Goal: Task Accomplishment & Management: Complete application form

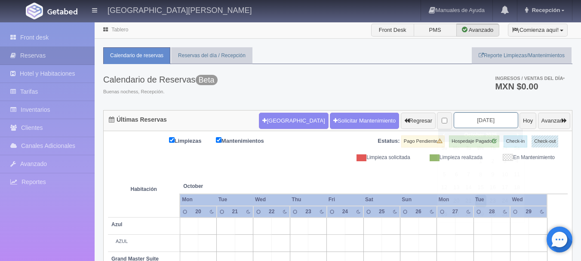
click at [479, 118] on input "[DATE]" at bounding box center [486, 120] width 65 height 16
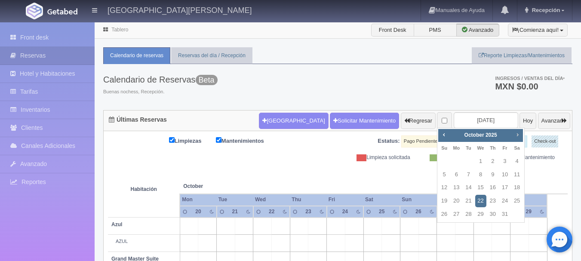
click at [518, 136] on span "Next" at bounding box center [517, 134] width 7 height 7
click at [446, 174] on link "2" at bounding box center [444, 175] width 11 height 12
type input "2025-11-02"
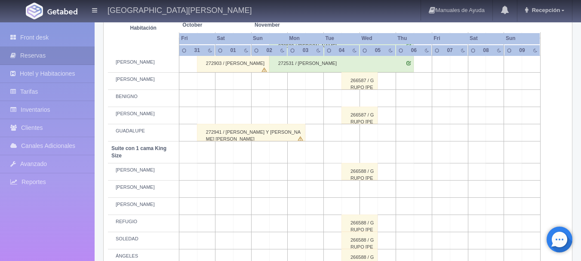
scroll to position [335, 0]
click at [344, 174] on div "266588 / GRUPO RANDY SMERIK" at bounding box center [360, 171] width 36 height 17
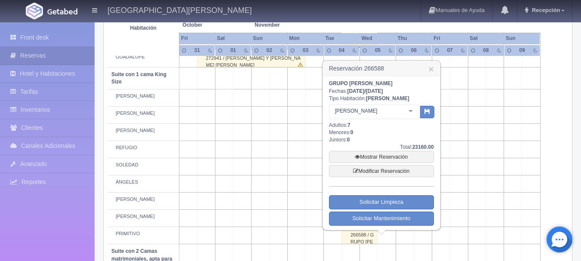
scroll to position [409, 0]
click at [429, 71] on link "×" at bounding box center [431, 68] width 5 height 9
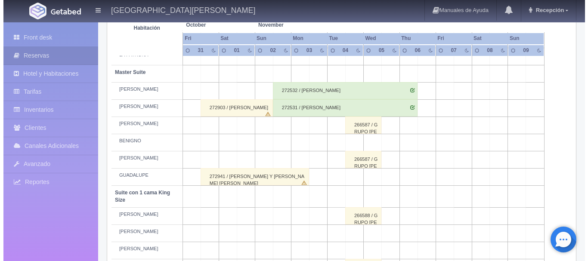
scroll to position [290, 0]
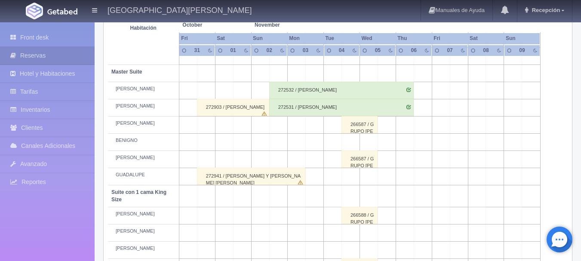
click at [277, 144] on td at bounding box center [278, 142] width 18 height 17
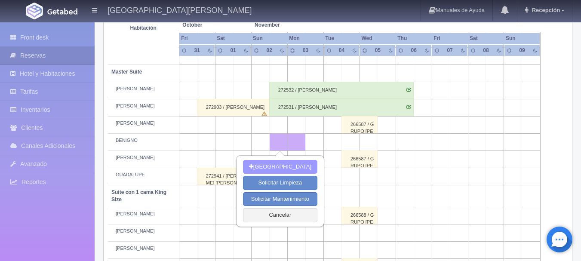
click at [281, 170] on button "[GEOGRAPHIC_DATA]" at bounding box center [280, 167] width 74 height 14
type input "02-11-2025"
type input "03-11-2025"
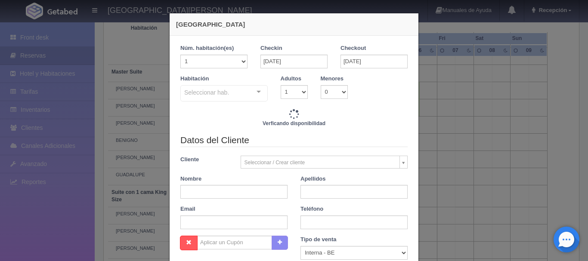
checkbox input "false"
type input "4700.00"
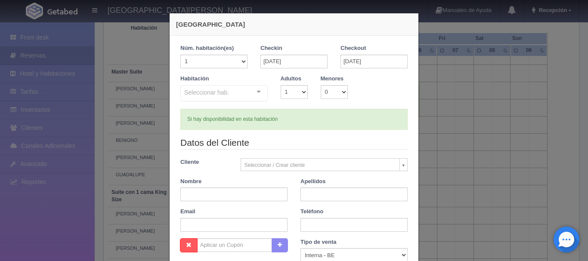
checkbox input "false"
click at [367, 61] on input "03-11-2025" at bounding box center [373, 62] width 67 height 14
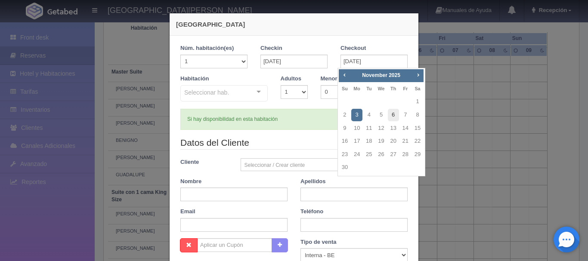
click at [392, 117] on link "6" at bounding box center [393, 115] width 11 height 12
type input "06-11-2025"
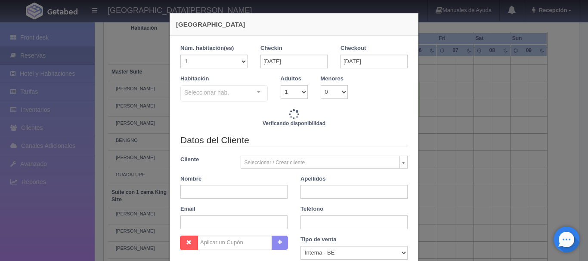
checkbox input "false"
type input "18800.00"
checkbox input "false"
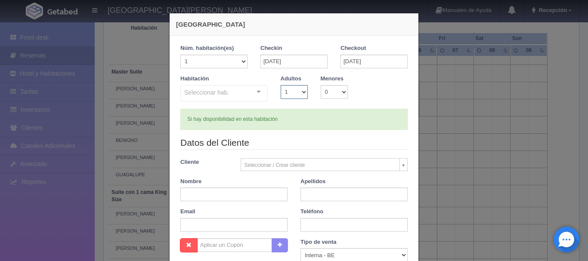
click at [301, 93] on select "1 2 3 4 5 6 7 8 9 10" at bounding box center [294, 92] width 27 height 14
select select "2"
click at [281, 85] on select "1 2 3 4 5 6 7 8 9 10" at bounding box center [294, 92] width 27 height 14
checkbox input "false"
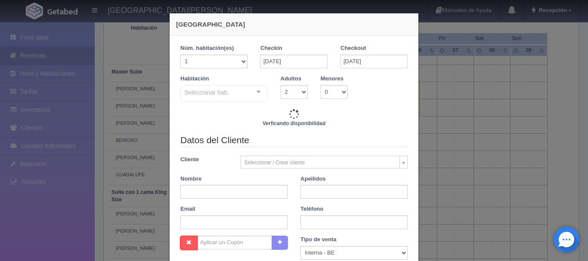
type input "18800.00"
checkbox input "false"
click at [256, 94] on div "Seleccionar hab. Suite con 2 camas matrimoniales-No apta para menores Suite con…" at bounding box center [223, 93] width 87 height 17
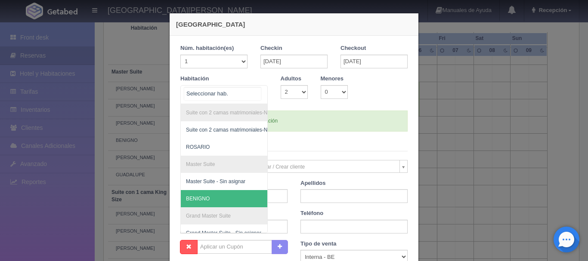
click at [218, 198] on span "BENIGNO" at bounding box center [266, 198] width 170 height 17
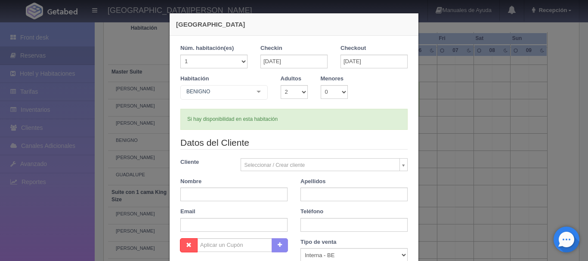
checkbox input "false"
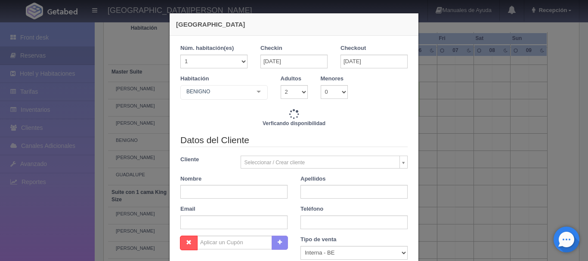
type input "18800.00"
checkbox input "false"
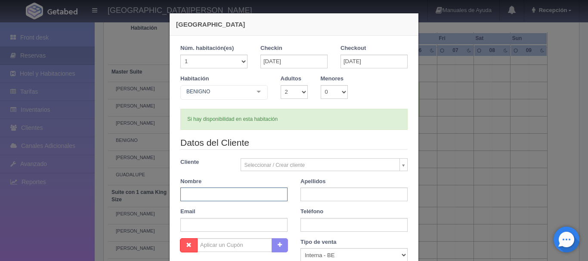
click at [230, 197] on input "text" at bounding box center [233, 195] width 107 height 14
type input "SUSAN"
checkbox input "false"
type input "SUSAN"
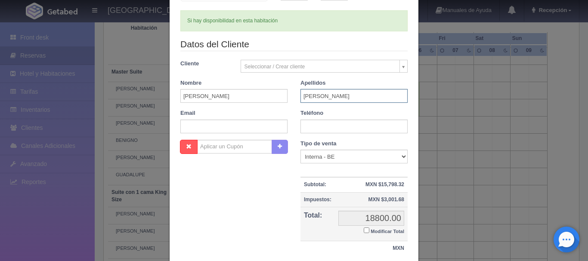
scroll to position [162, 0]
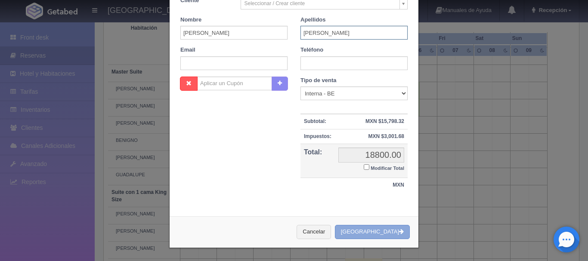
type input "BARTYZAL"
click at [385, 229] on button "[GEOGRAPHIC_DATA]" at bounding box center [372, 232] width 75 height 14
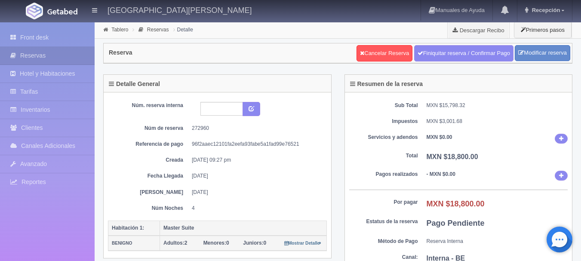
click at [69, 13] on img at bounding box center [62, 11] width 30 height 6
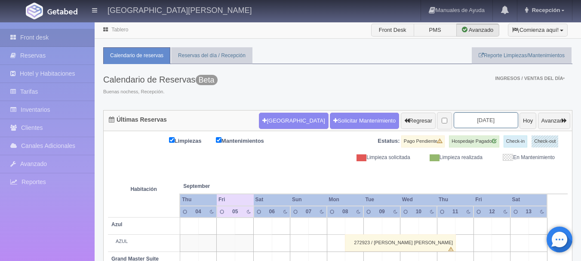
click at [484, 120] on input "2025-09-06" at bounding box center [486, 120] width 65 height 16
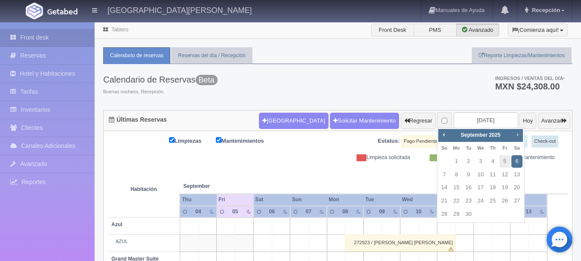
click at [517, 136] on span "Next" at bounding box center [517, 134] width 7 height 7
click at [491, 162] on link "2" at bounding box center [492, 161] width 11 height 12
type input "2025-10-02"
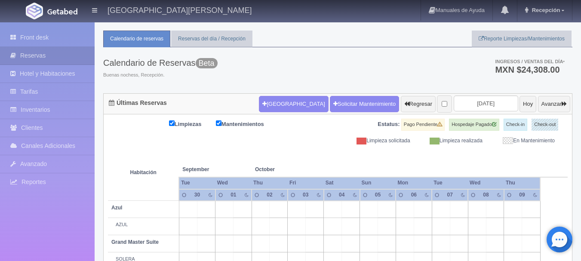
scroll to position [13, 0]
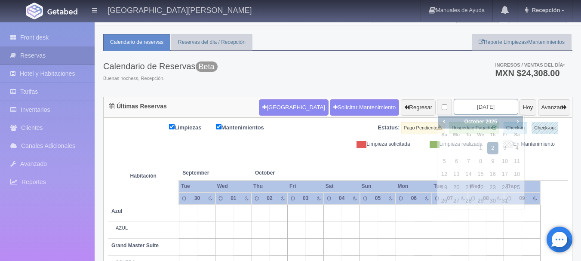
click at [484, 99] on input "[DATE]" at bounding box center [486, 107] width 65 height 16
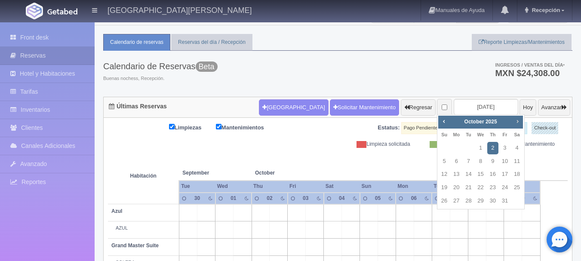
click at [521, 123] on link "Next" at bounding box center [517, 121] width 9 height 9
click at [446, 163] on link "2" at bounding box center [444, 161] width 11 height 12
type input "2025-11-02"
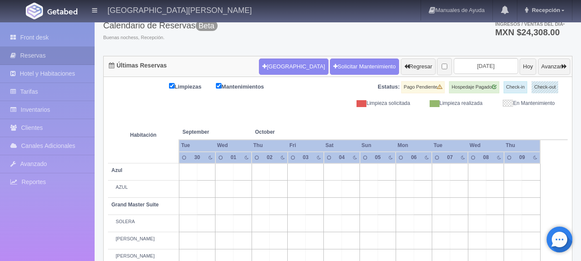
scroll to position [60, 0]
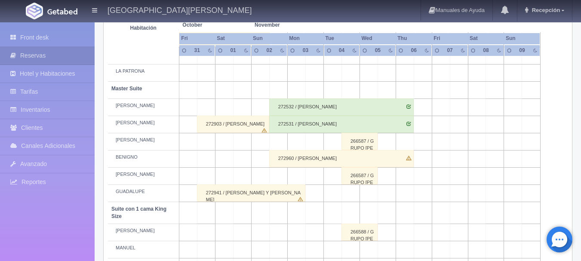
scroll to position [274, 0]
click at [339, 159] on div "272960 / [PERSON_NAME]" at bounding box center [341, 158] width 145 height 17
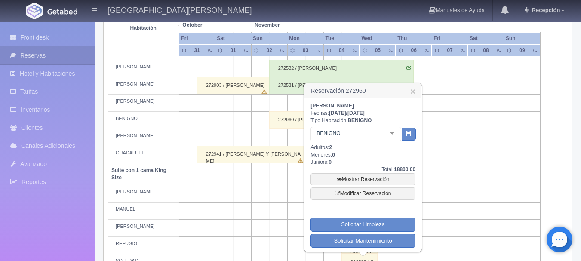
scroll to position [313, 0]
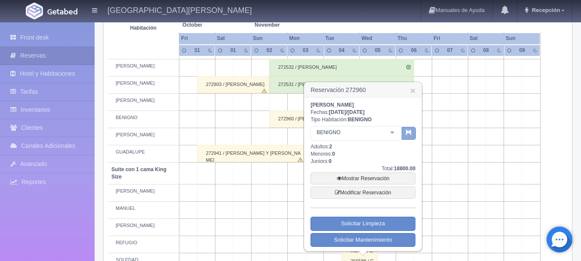
click at [407, 136] on button "button" at bounding box center [409, 133] width 14 height 13
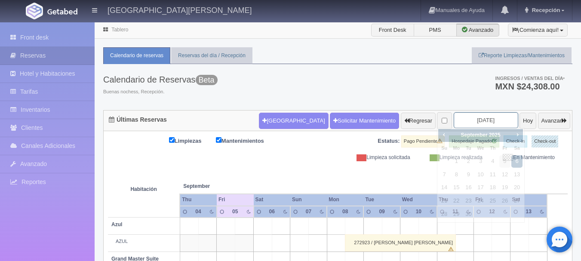
click at [474, 119] on input "[DATE]" at bounding box center [486, 120] width 65 height 16
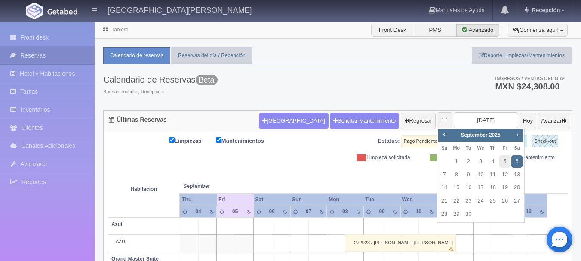
click at [519, 136] on span "Next" at bounding box center [517, 134] width 7 height 7
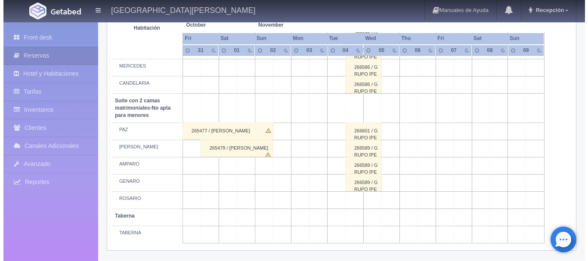
scroll to position [675, 0]
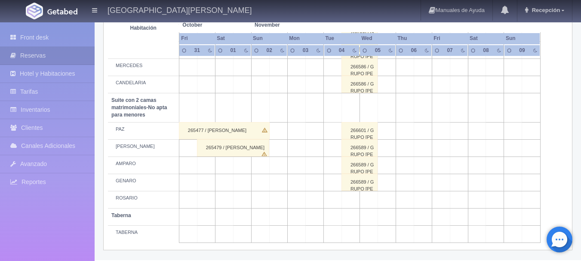
click at [282, 200] on td at bounding box center [278, 199] width 18 height 17
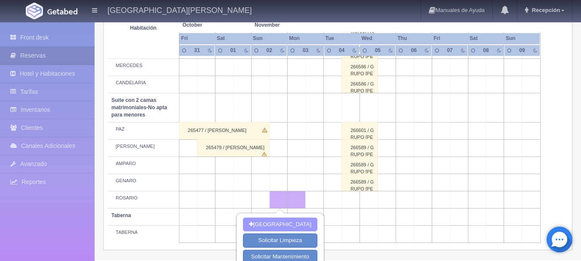
click at [289, 224] on button "[GEOGRAPHIC_DATA]" at bounding box center [280, 225] width 74 height 14
type input "02-11-2025"
type input "03-11-2025"
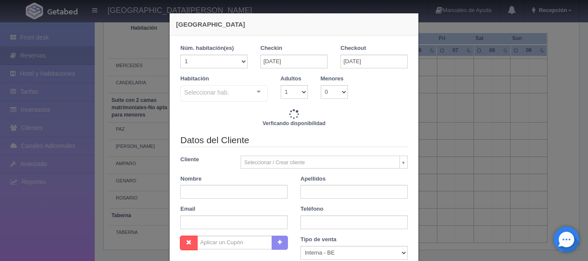
checkbox input "false"
type input "3860.00"
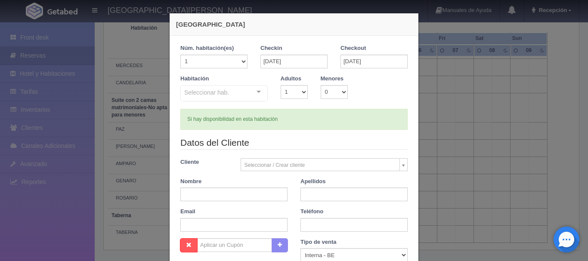
checkbox input "false"
click at [358, 62] on input "03-11-2025" at bounding box center [373, 62] width 67 height 14
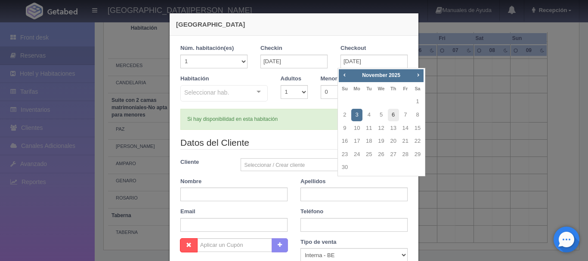
click at [396, 119] on link "6" at bounding box center [393, 115] width 11 height 12
type input "06-11-2025"
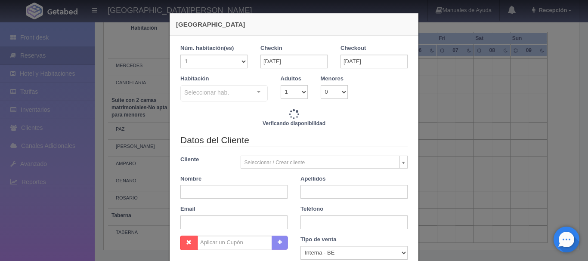
checkbox input "false"
type input "15440.00"
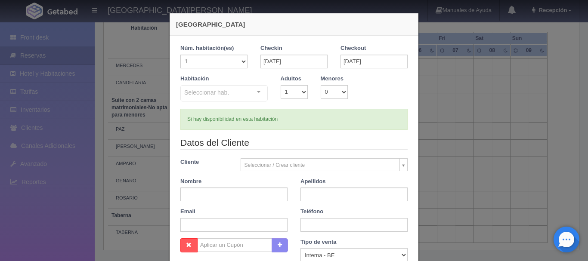
checkbox input "false"
click at [299, 88] on select "1 2 3 4 5 6 7 8 9 10" at bounding box center [294, 92] width 27 height 14
select select "2"
click at [281, 85] on select "1 2 3 4 5 6 7 8 9 10" at bounding box center [294, 92] width 27 height 14
checkbox input "false"
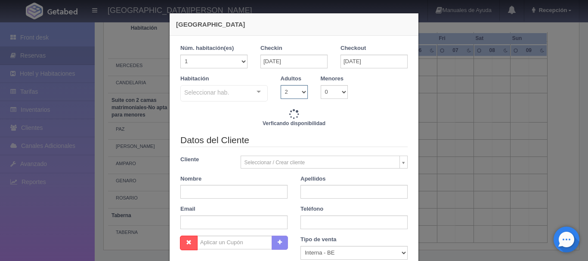
type input "15440.00"
checkbox input "false"
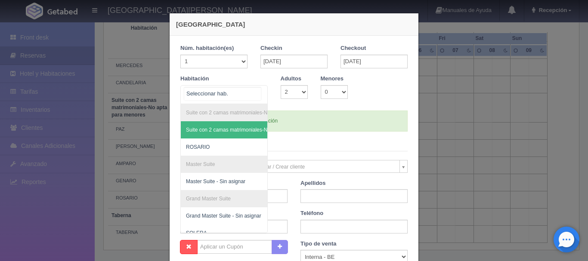
click at [254, 89] on div "Suite con 2 camas matrimoniales-No apta para menores Suite con 2 camas matrimon…" at bounding box center [223, 94] width 87 height 19
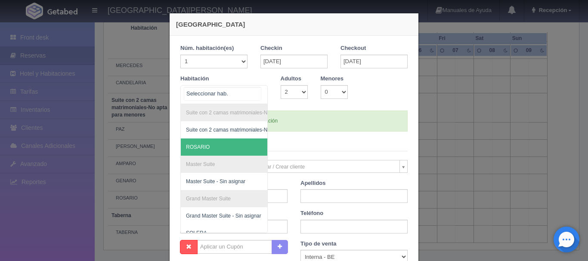
click at [238, 147] on span "ROSARIO" at bounding box center [266, 147] width 170 height 17
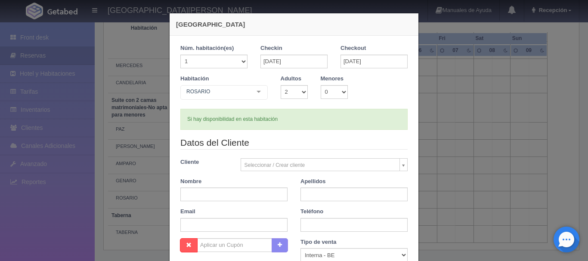
checkbox input "false"
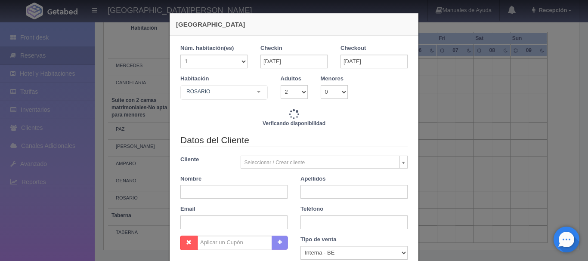
type input "15440.00"
checkbox input "false"
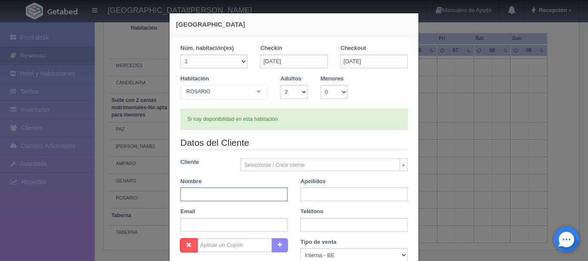
click at [261, 195] on input "text" at bounding box center [233, 195] width 107 height 14
type input "SUSAN"
click at [325, 190] on input "text" at bounding box center [353, 195] width 107 height 14
type input "BARTYZAL"
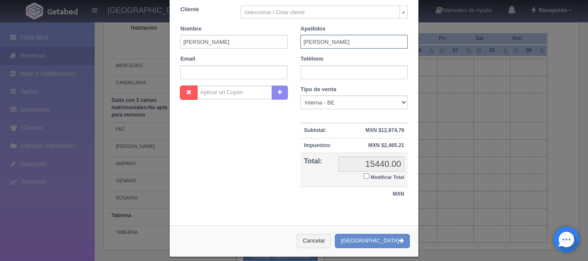
scroll to position [162, 0]
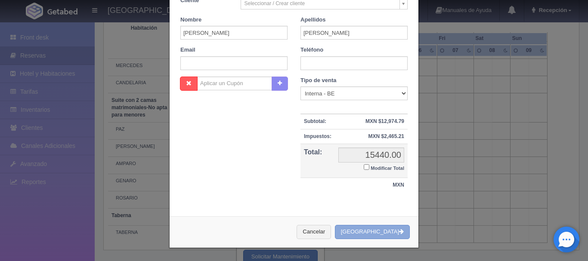
click at [367, 234] on button "[GEOGRAPHIC_DATA]" at bounding box center [372, 232] width 75 height 14
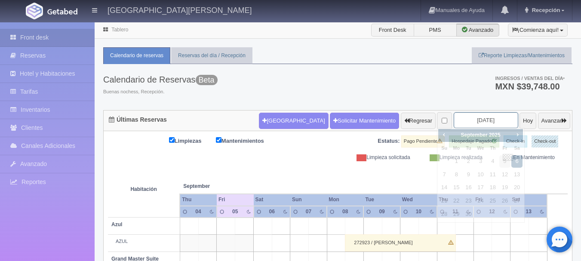
click at [482, 123] on input "[DATE]" at bounding box center [486, 120] width 65 height 16
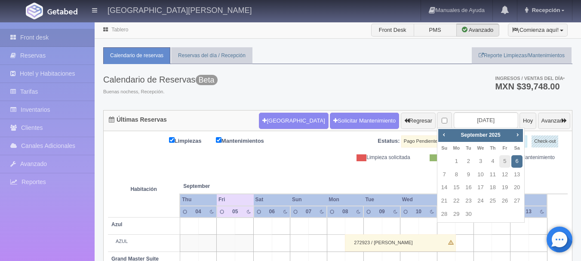
click at [524, 133] on div "Prev Next [DATE] Su Mo Tu We Th Fr Sa 1 2 3 4 5 6 7 8 9 10 11 12 13 14 15 16 17…" at bounding box center [481, 176] width 88 height 96
click at [518, 135] on span "Next" at bounding box center [517, 134] width 7 height 7
click at [443, 176] on link "2" at bounding box center [444, 175] width 11 height 12
type input "[DATE]"
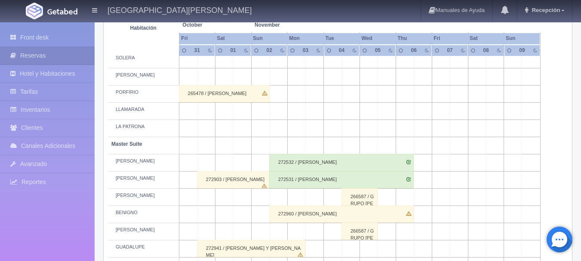
scroll to position [219, 0]
click at [290, 163] on div "272532 / [PERSON_NAME]" at bounding box center [341, 161] width 145 height 17
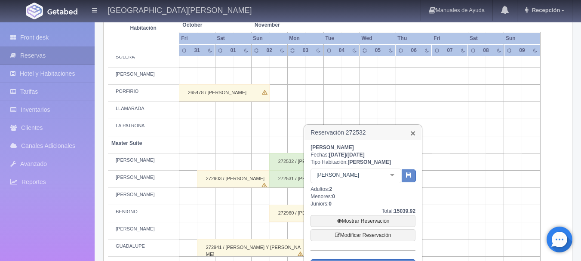
click at [415, 135] on link "×" at bounding box center [412, 133] width 5 height 9
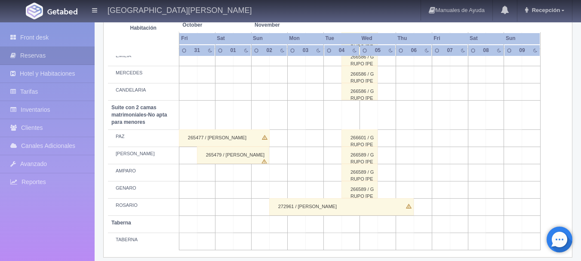
scroll to position [668, 0]
